Goal: Find specific page/section: Find specific page/section

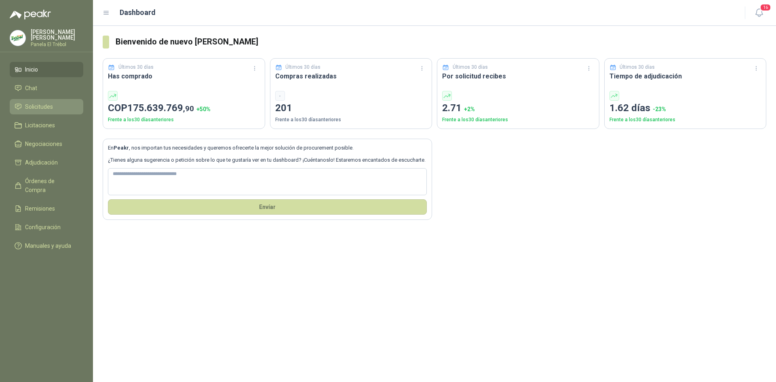
click at [40, 111] on span "Solicitudes" at bounding box center [39, 106] width 28 height 9
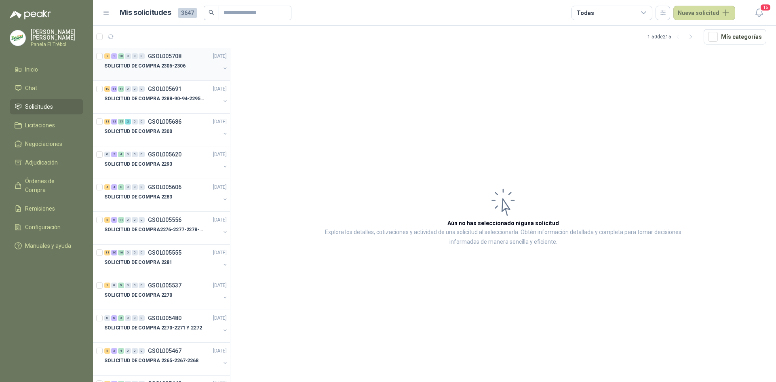
click at [222, 67] on button "button" at bounding box center [225, 68] width 6 height 6
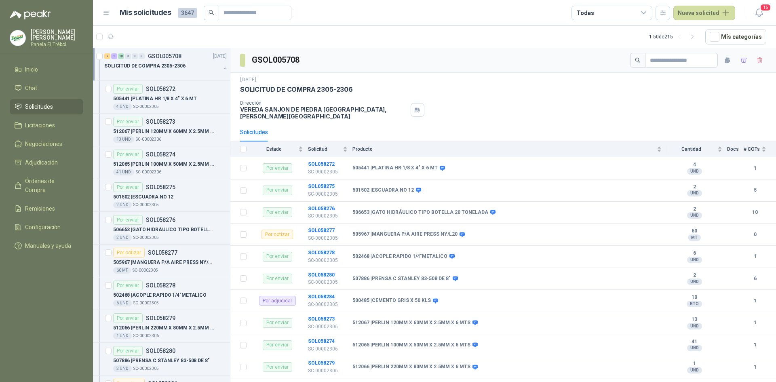
click at [222, 65] on button "button" at bounding box center [225, 68] width 6 height 6
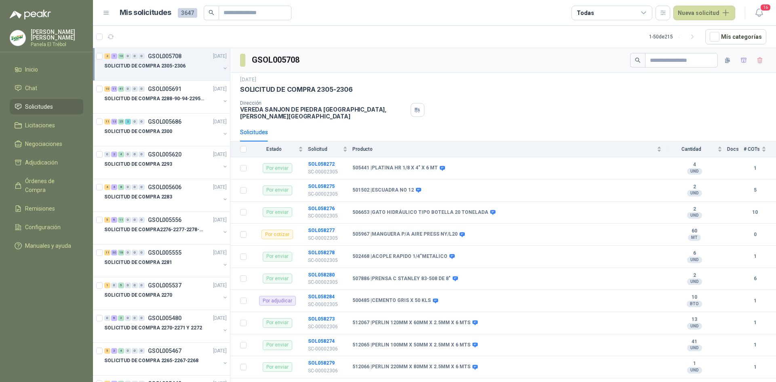
scroll to position [3, 0]
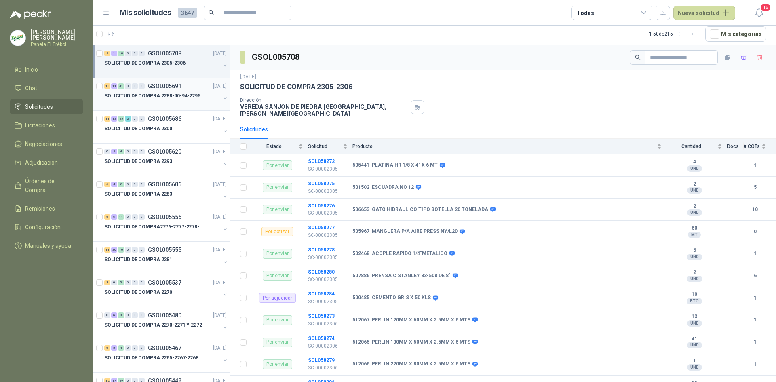
click at [222, 98] on button "button" at bounding box center [225, 98] width 6 height 6
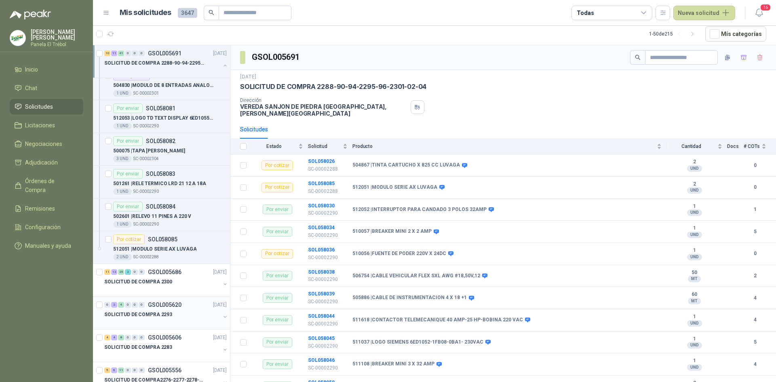
scroll to position [1887, 0]
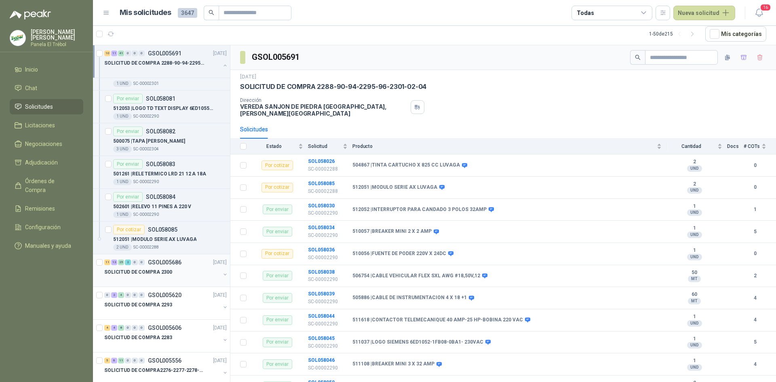
click at [214, 276] on div "SOLICITUD DE COMPRA 2300" at bounding box center [166, 275] width 124 height 16
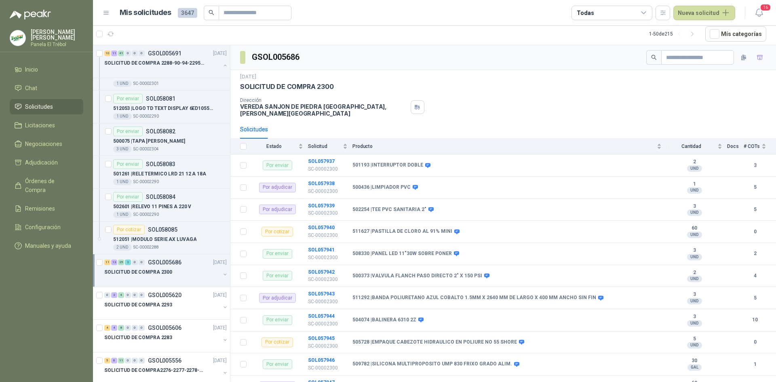
click at [222, 275] on button "button" at bounding box center [225, 274] width 6 height 6
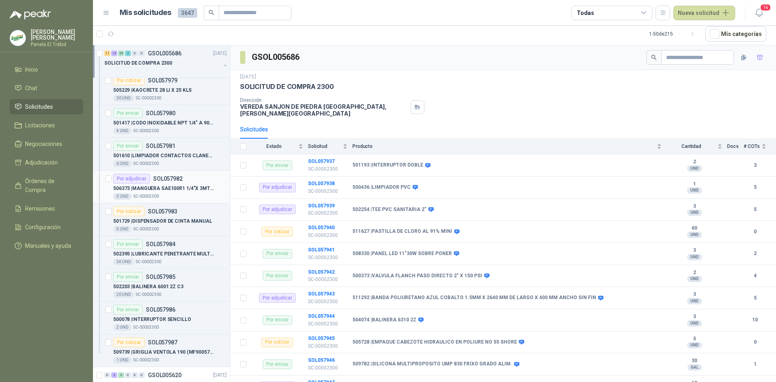
scroll to position [3531, 0]
